Goal: Task Accomplishment & Management: Manage account settings

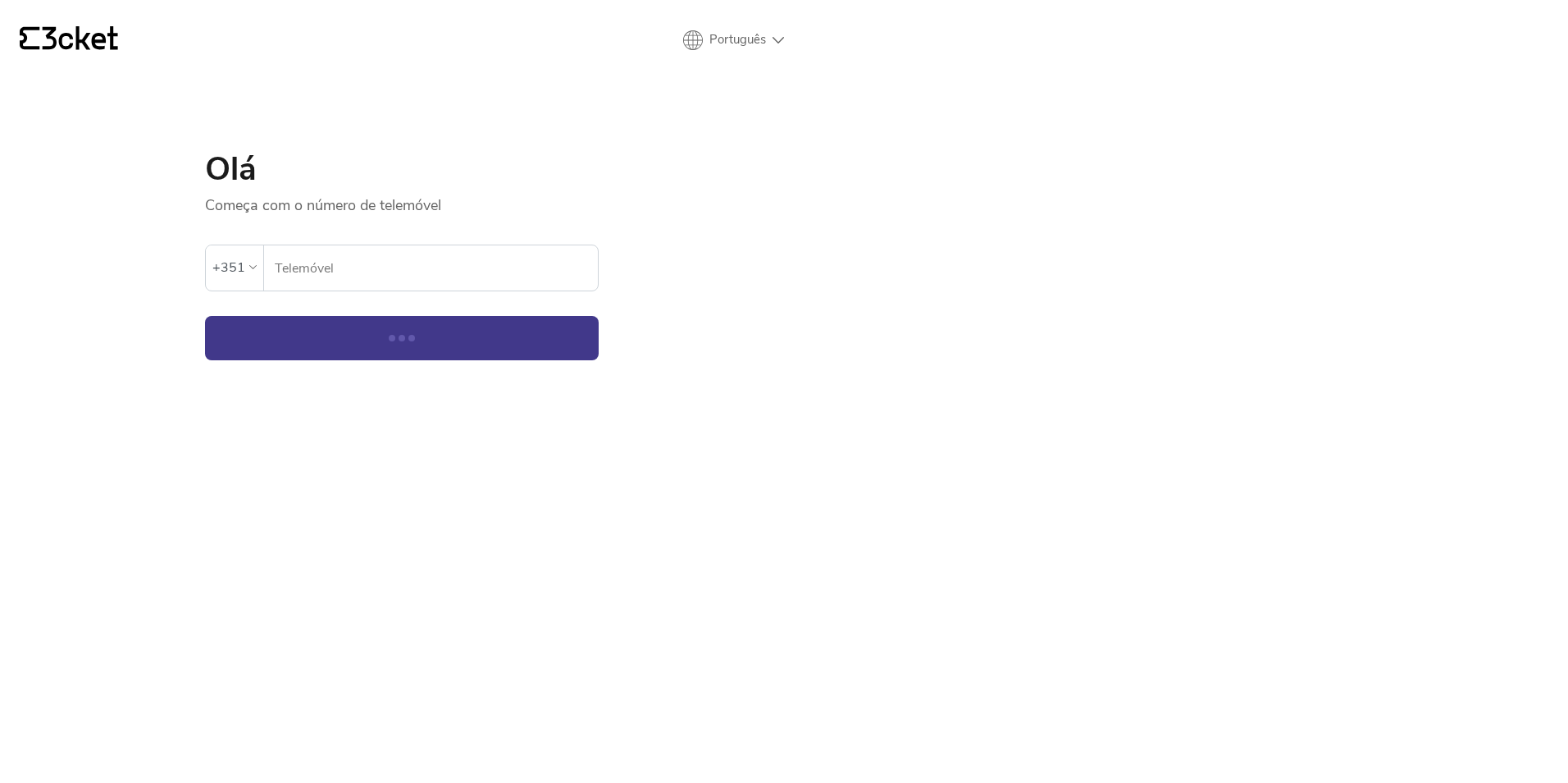
select select "en"
click at [346, 215] on p "Começa com o número de telemóvel" at bounding box center [402, 200] width 394 height 29
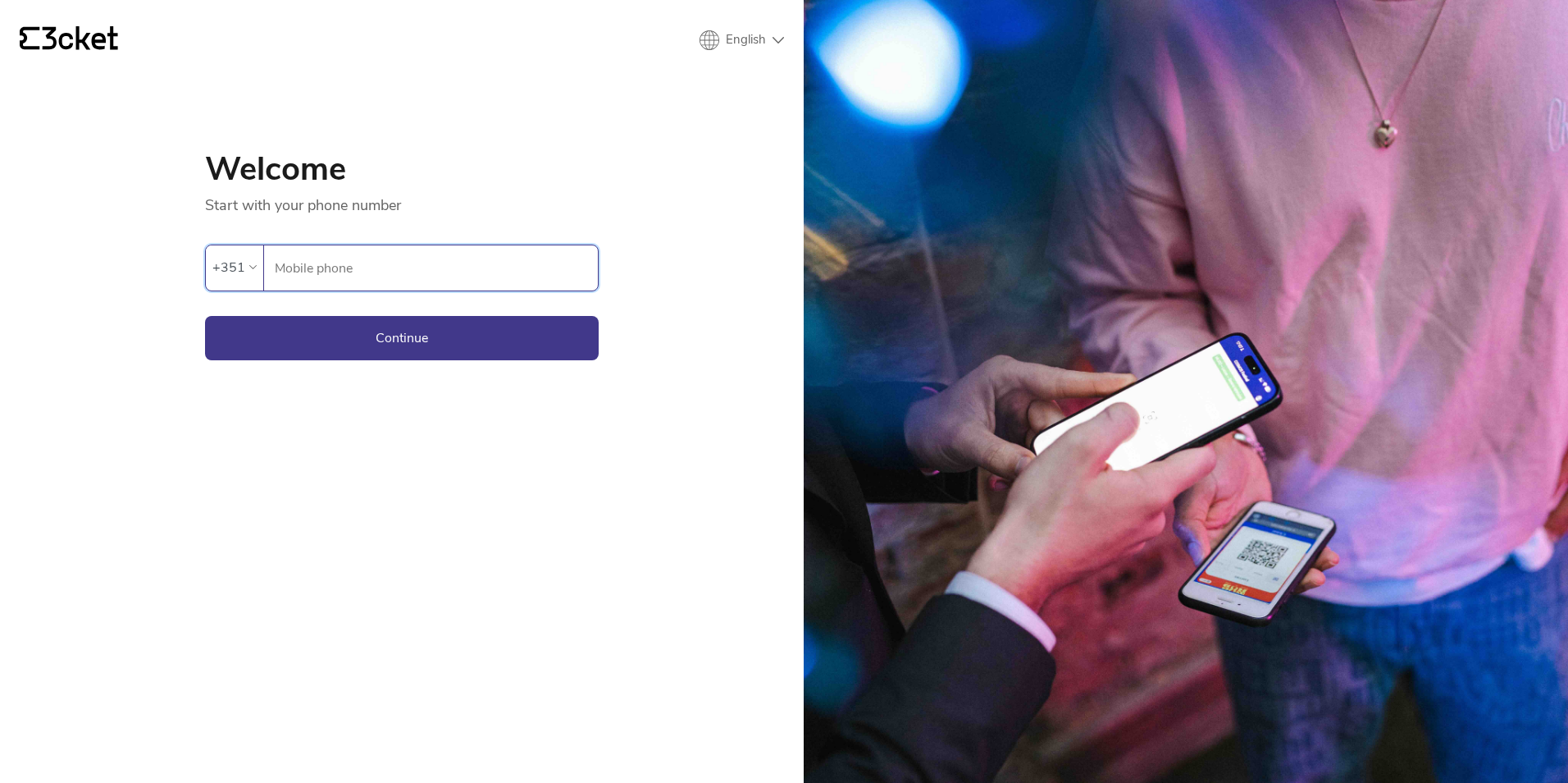
click at [504, 256] on input "Mobile phone" at bounding box center [435, 268] width 324 height 45
type input "964434877"
click at [471, 348] on button "Continue" at bounding box center [402, 337] width 394 height 45
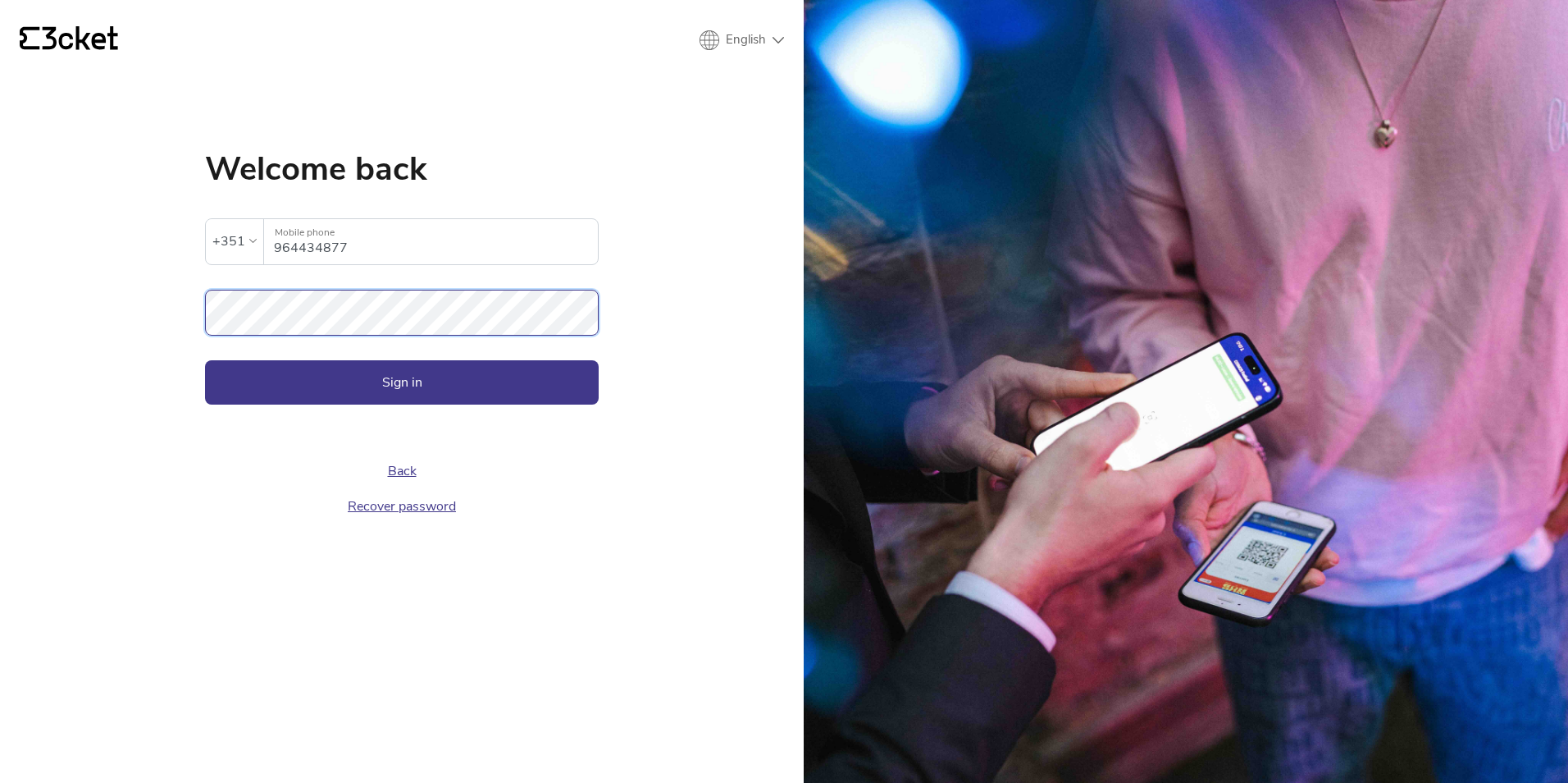
click at [205, 360] on button "Sign in" at bounding box center [402, 382] width 394 height 45
